Goal: Transaction & Acquisition: Purchase product/service

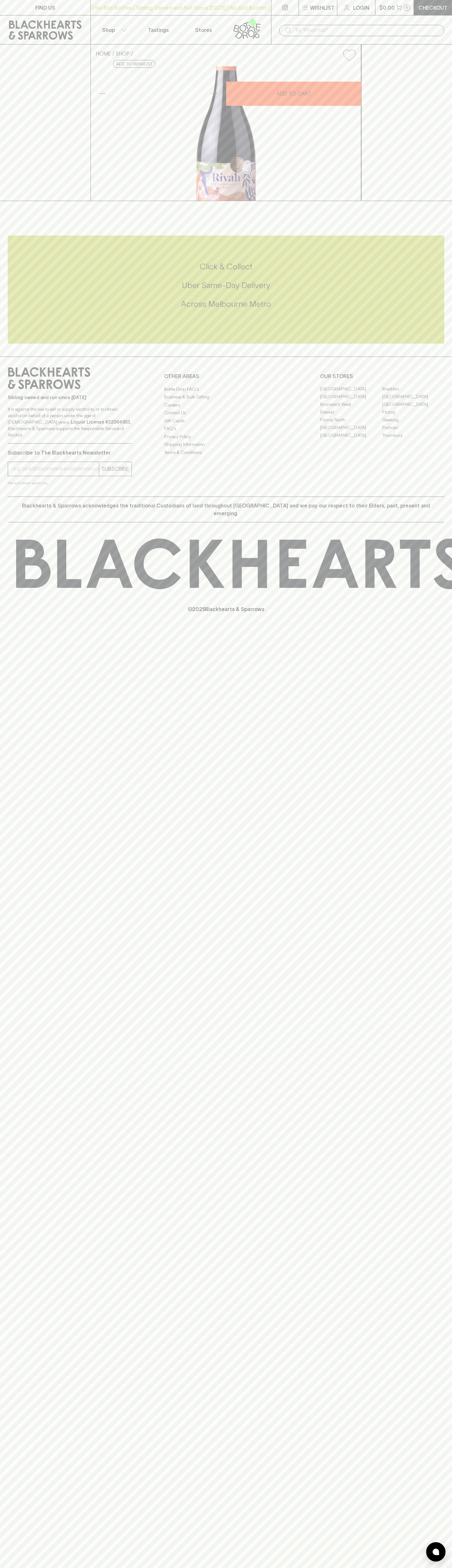
click at [314, 9] on p "Wishlist" at bounding box center [322, 7] width 24 height 8
click at [429, 1008] on div at bounding box center [226, 784] width 452 height 1568
click at [72, 1567] on html "FIND US | No Bad Bottles | Sibling Owned and Run Since [DATE] | No Bad Bottles …" at bounding box center [226, 784] width 452 height 1568
click at [23, 1567] on html "FIND US | No Bad Bottles | Sibling Owned and Run Since [DATE] | No Bad Bottles …" at bounding box center [226, 784] width 452 height 1568
